Goal: Information Seeking & Learning: Learn about a topic

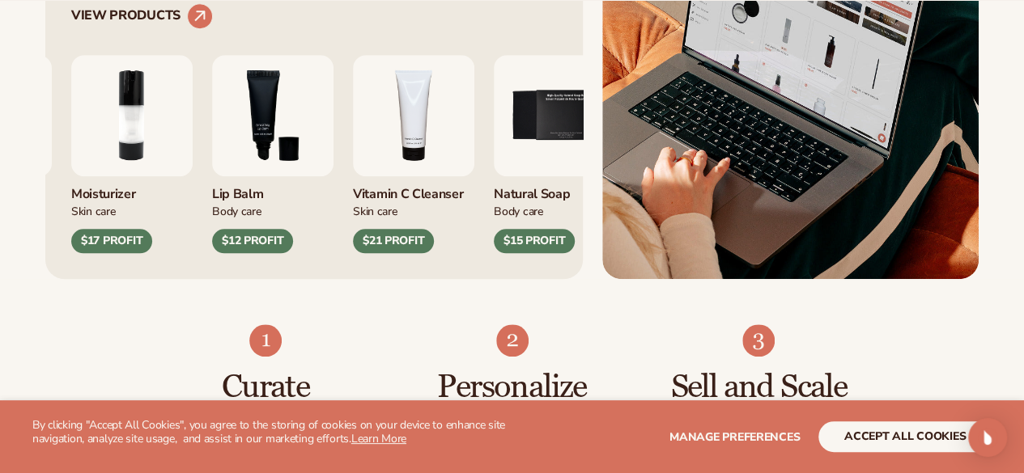
scroll to position [720, 0]
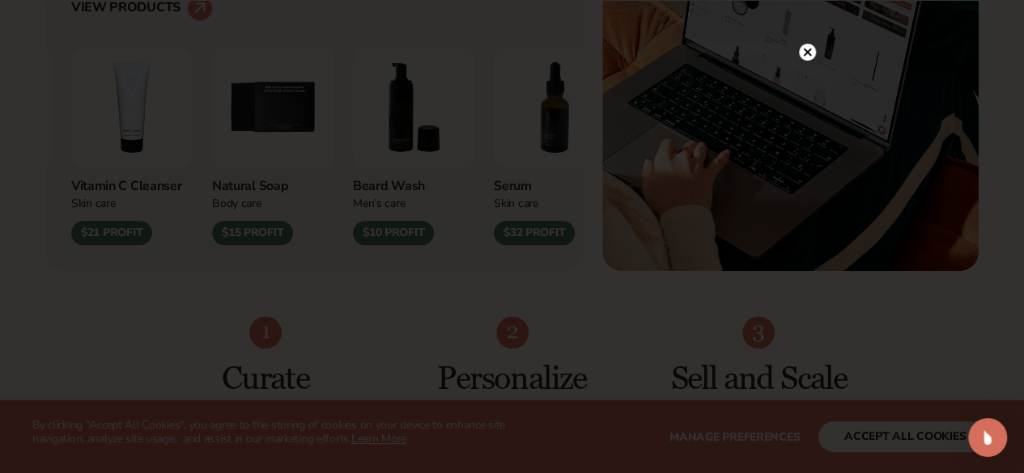
click at [800, 46] on icon at bounding box center [807, 52] width 17 height 17
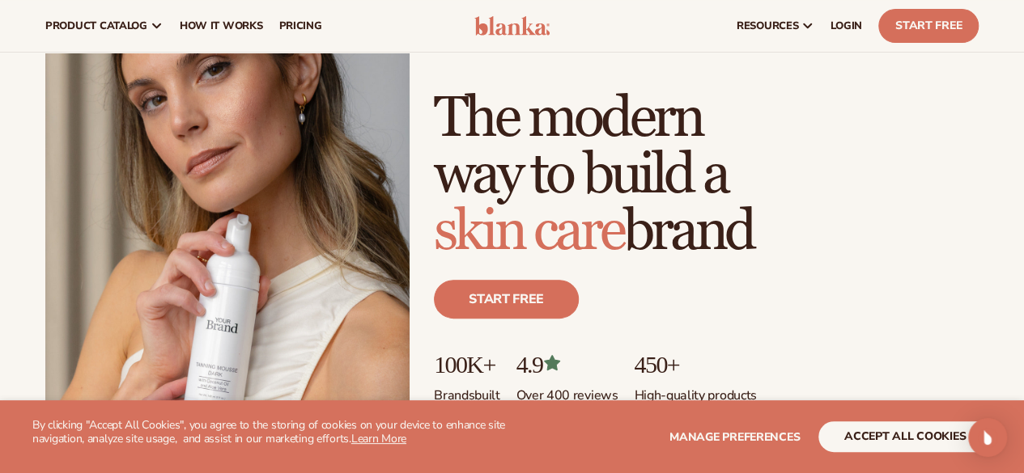
scroll to position [0, 0]
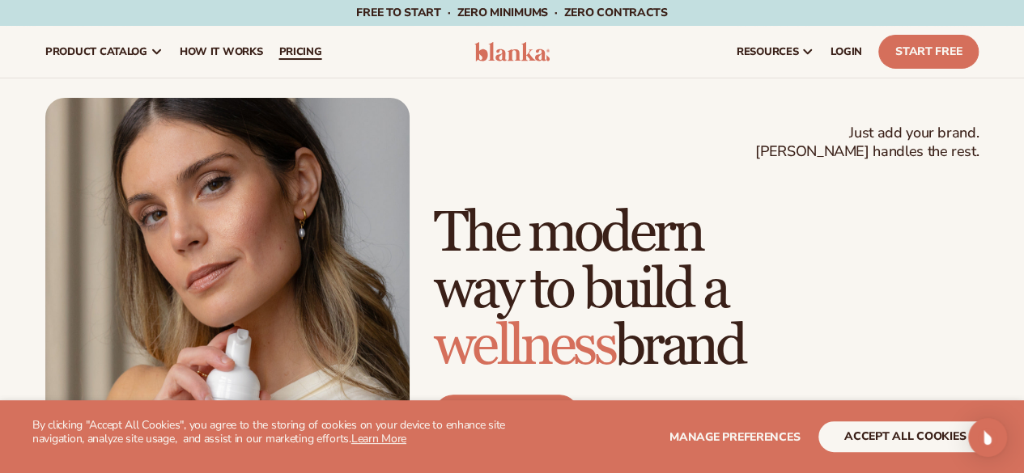
click at [321, 47] on link "pricing" at bounding box center [299, 52] width 59 height 52
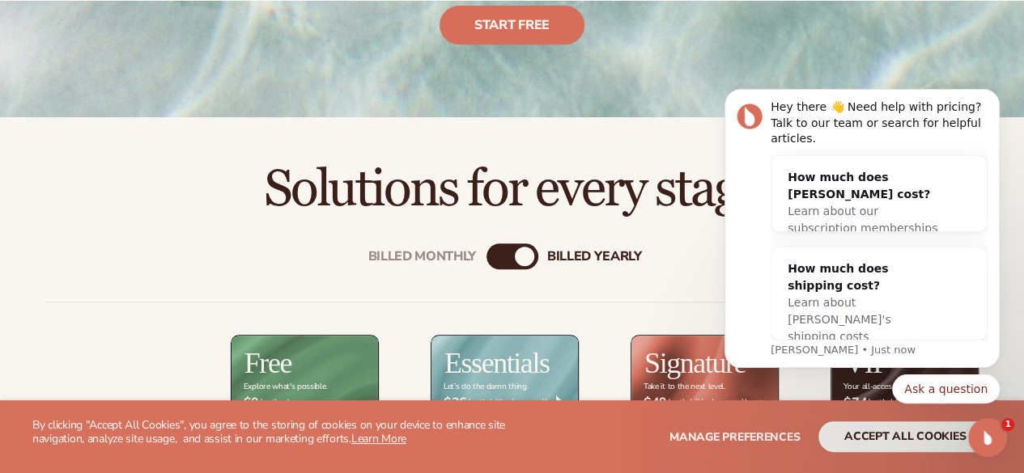
scroll to position [376, 0]
